Goal: Task Accomplishment & Management: Use online tool/utility

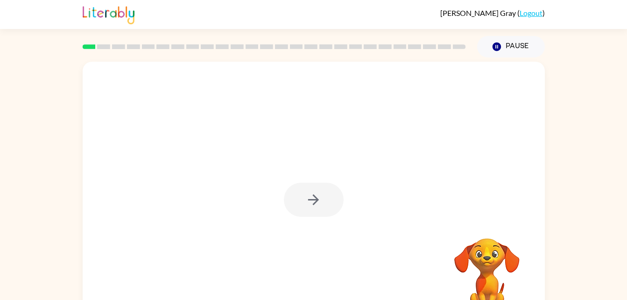
click at [311, 203] on div at bounding box center [314, 199] width 60 height 34
click at [313, 198] on icon "button" at bounding box center [313, 199] width 16 height 16
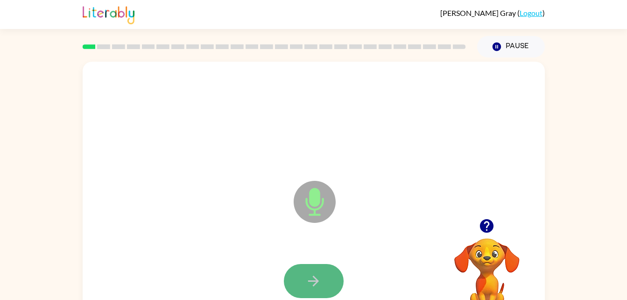
click at [332, 279] on button "button" at bounding box center [314, 281] width 60 height 34
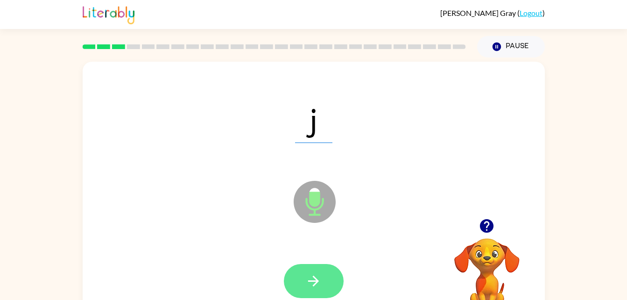
click at [314, 275] on icon "button" at bounding box center [313, 280] width 16 height 16
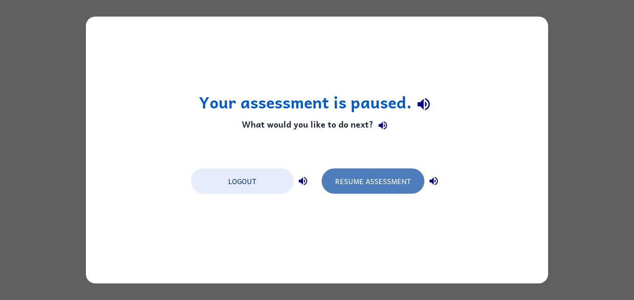
click at [373, 181] on button "Resume Assessment" at bounding box center [372, 180] width 103 height 25
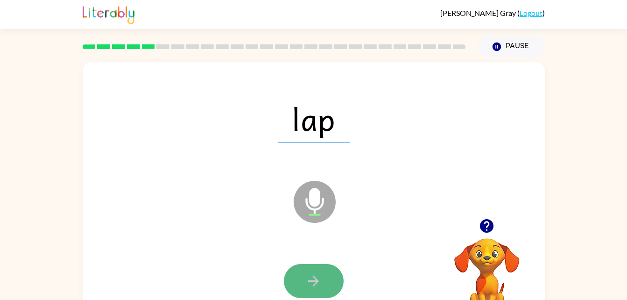
click at [330, 272] on button "button" at bounding box center [314, 281] width 60 height 34
click at [321, 274] on button "button" at bounding box center [314, 281] width 60 height 34
click at [325, 272] on button "button" at bounding box center [314, 281] width 60 height 34
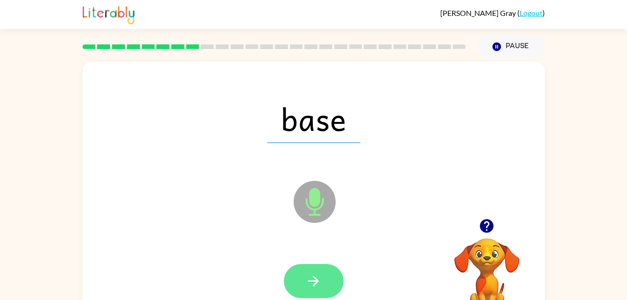
click at [333, 283] on button "button" at bounding box center [314, 281] width 60 height 34
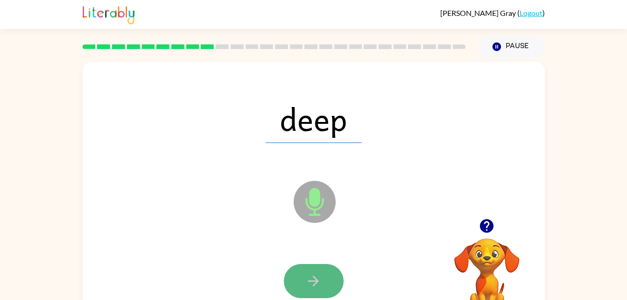
click at [315, 275] on icon "button" at bounding box center [313, 280] width 16 height 16
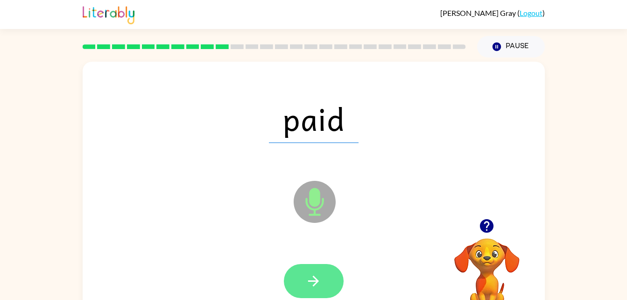
click at [318, 277] on icon "button" at bounding box center [313, 280] width 16 height 16
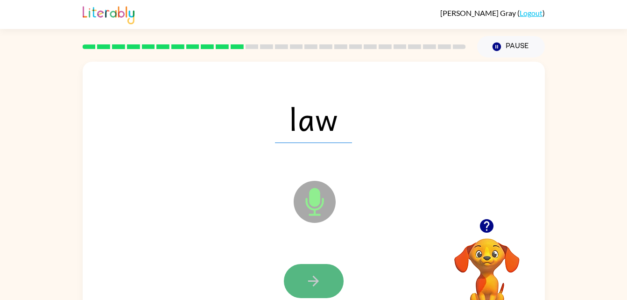
click at [320, 278] on icon "button" at bounding box center [313, 280] width 16 height 16
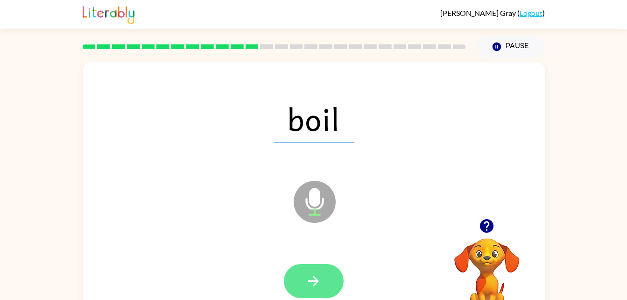
click at [329, 281] on button "button" at bounding box center [314, 281] width 60 height 34
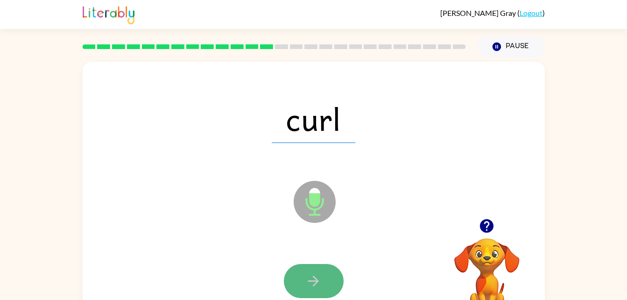
click at [319, 274] on icon "button" at bounding box center [313, 280] width 16 height 16
click at [326, 286] on button "button" at bounding box center [314, 281] width 60 height 34
click at [326, 281] on button "button" at bounding box center [314, 281] width 60 height 34
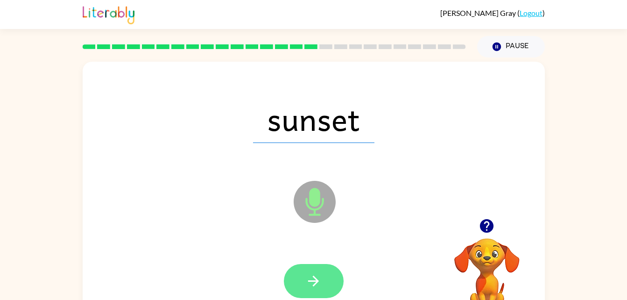
click at [325, 276] on button "button" at bounding box center [314, 281] width 60 height 34
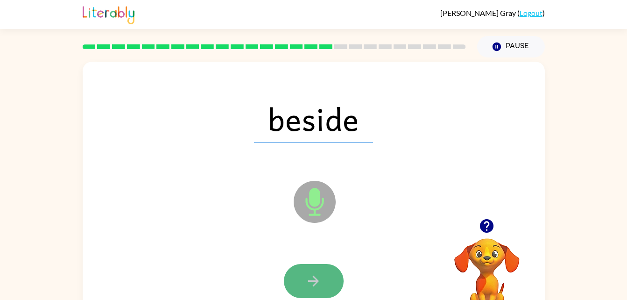
click at [322, 273] on button "button" at bounding box center [314, 281] width 60 height 34
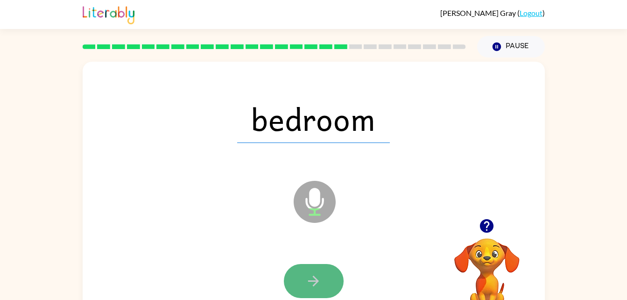
click at [323, 276] on button "button" at bounding box center [314, 281] width 60 height 34
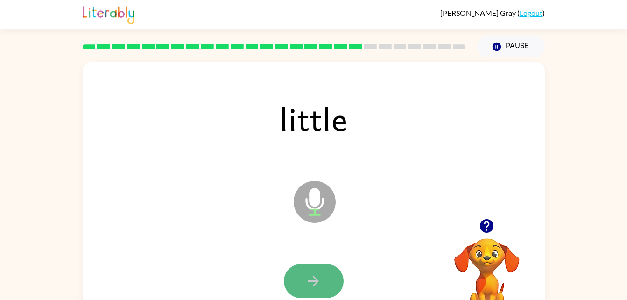
click at [317, 277] on icon "button" at bounding box center [313, 280] width 16 height 16
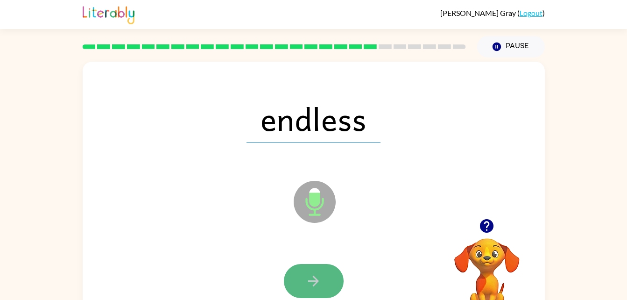
click at [313, 286] on icon "button" at bounding box center [313, 280] width 16 height 16
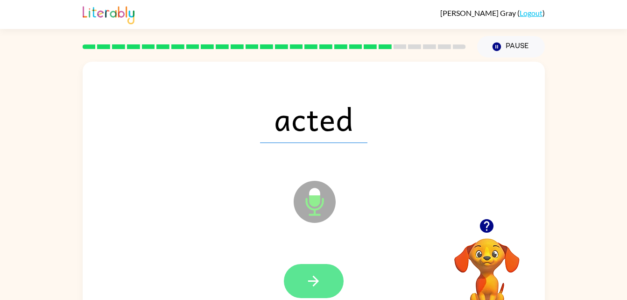
drag, startPoint x: 325, startPoint y: 282, endPoint x: 312, endPoint y: 288, distance: 14.8
click at [312, 288] on icon "button" at bounding box center [313, 280] width 16 height 16
click at [329, 273] on button "button" at bounding box center [314, 281] width 60 height 34
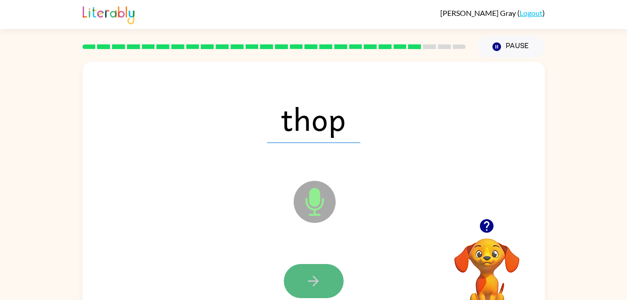
click at [328, 279] on button "button" at bounding box center [314, 281] width 60 height 34
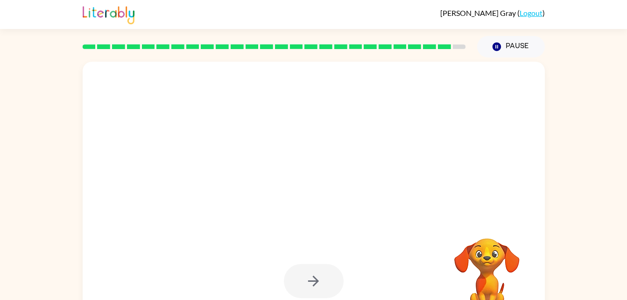
click at [328, 279] on div at bounding box center [314, 281] width 60 height 34
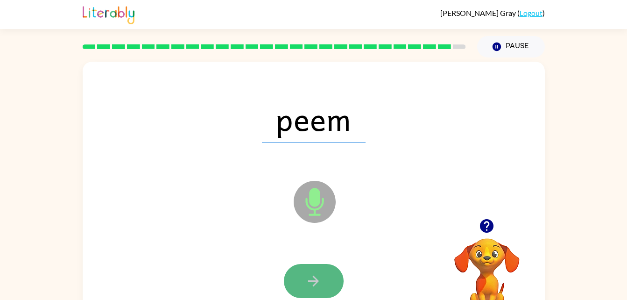
click at [314, 278] on icon "button" at bounding box center [313, 280] width 11 height 11
